Goal: Check status: Check status

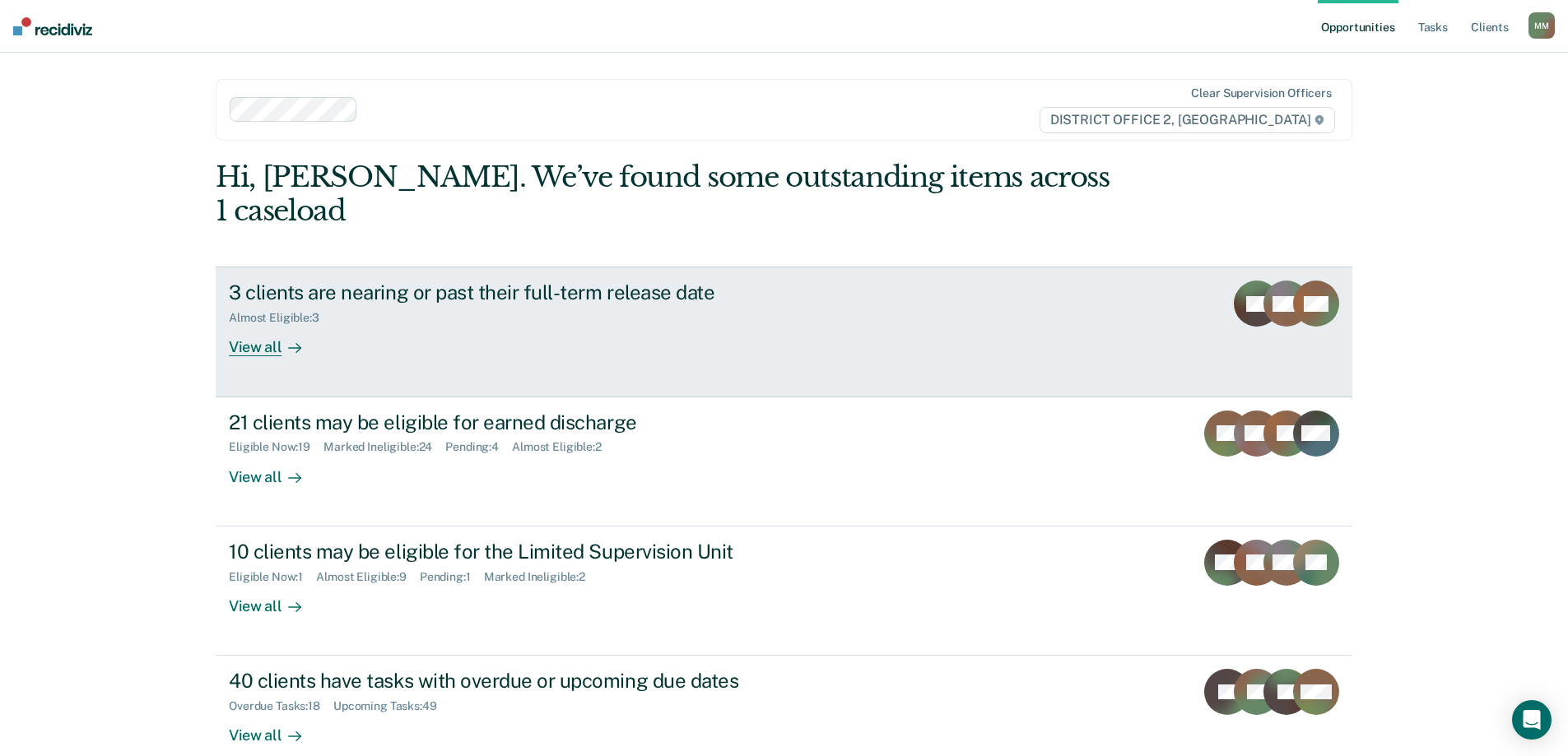
click at [569, 331] on link "3 clients are nearing or past their full-term release date Almost Eligible : 3 …" at bounding box center [784, 331] width 1136 height 130
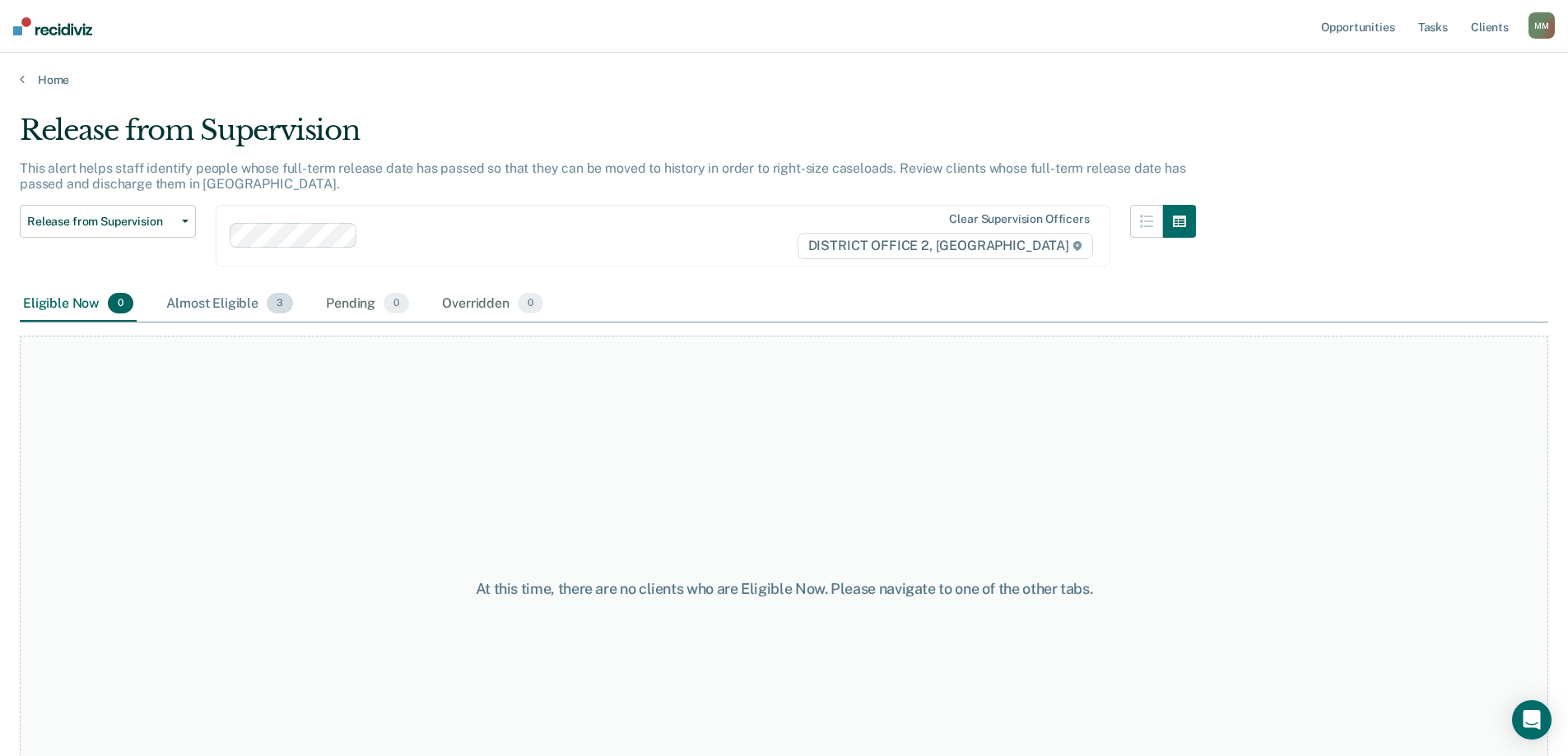
click at [236, 299] on div "Almost Eligible 3" at bounding box center [229, 304] width 134 height 36
